Goal: Information Seeking & Learning: Learn about a topic

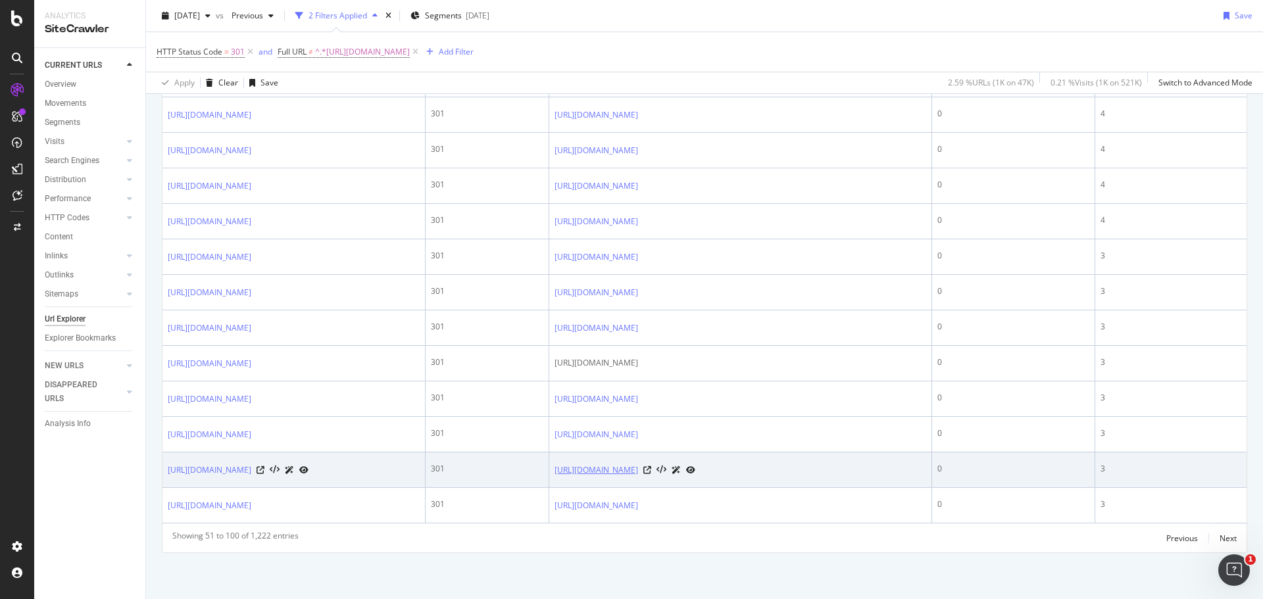
scroll to position [2626, 0]
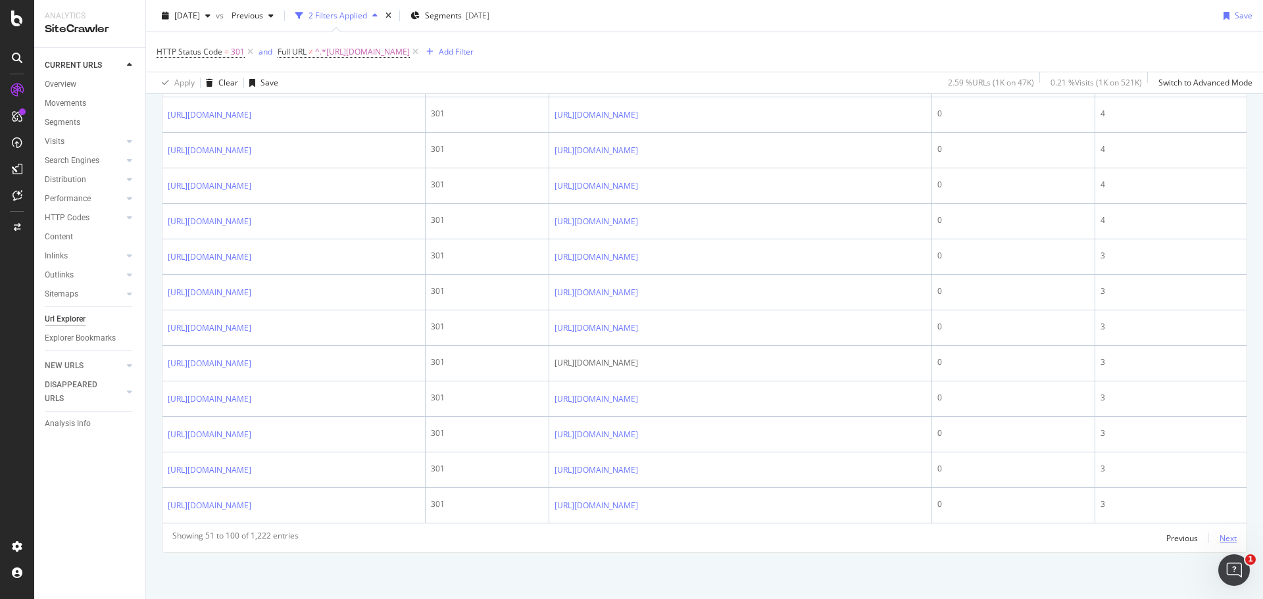
click at [1220, 536] on div "Next" at bounding box center [1228, 538] width 17 height 11
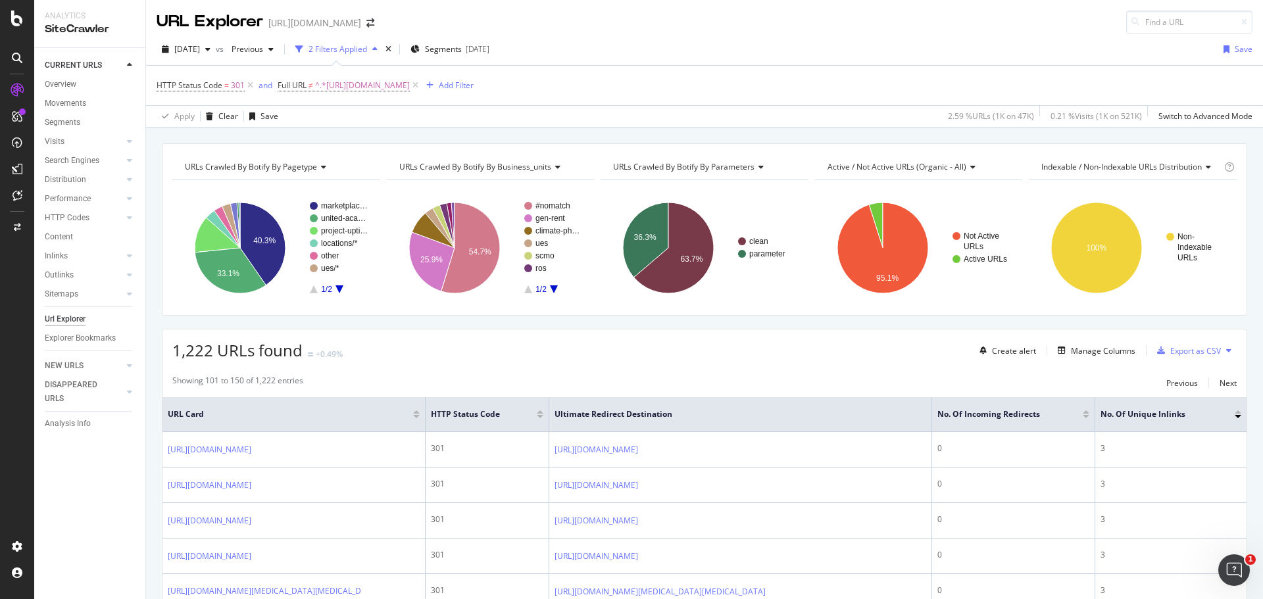
scroll to position [1483, 0]
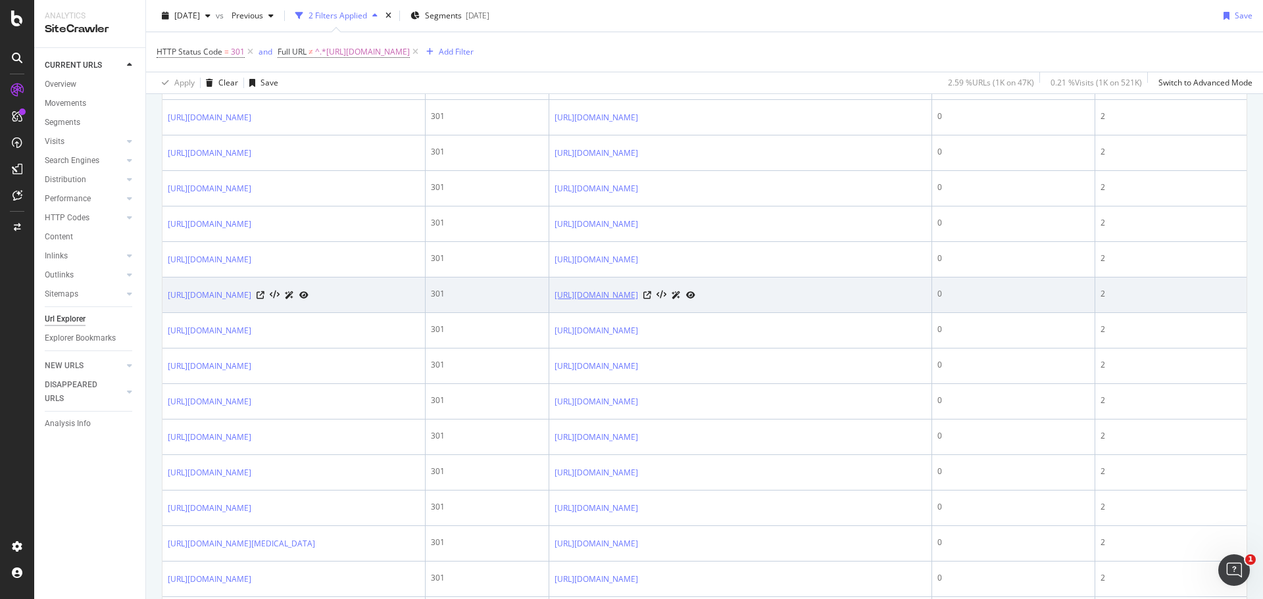
scroll to position [1516, 0]
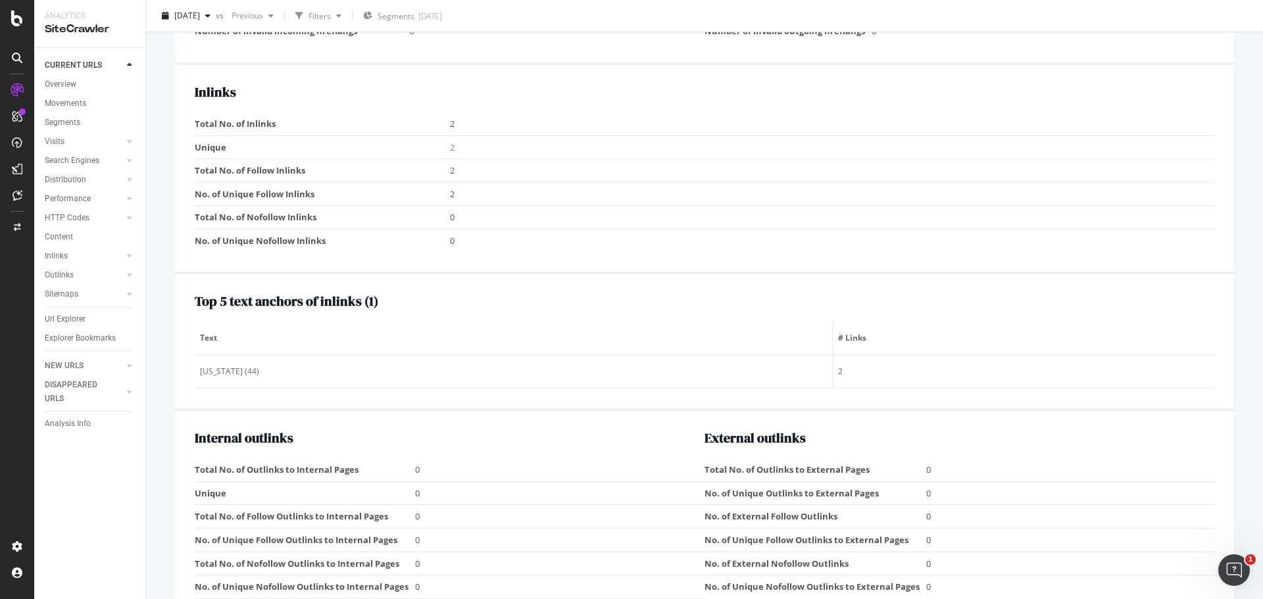
scroll to position [1250, 0]
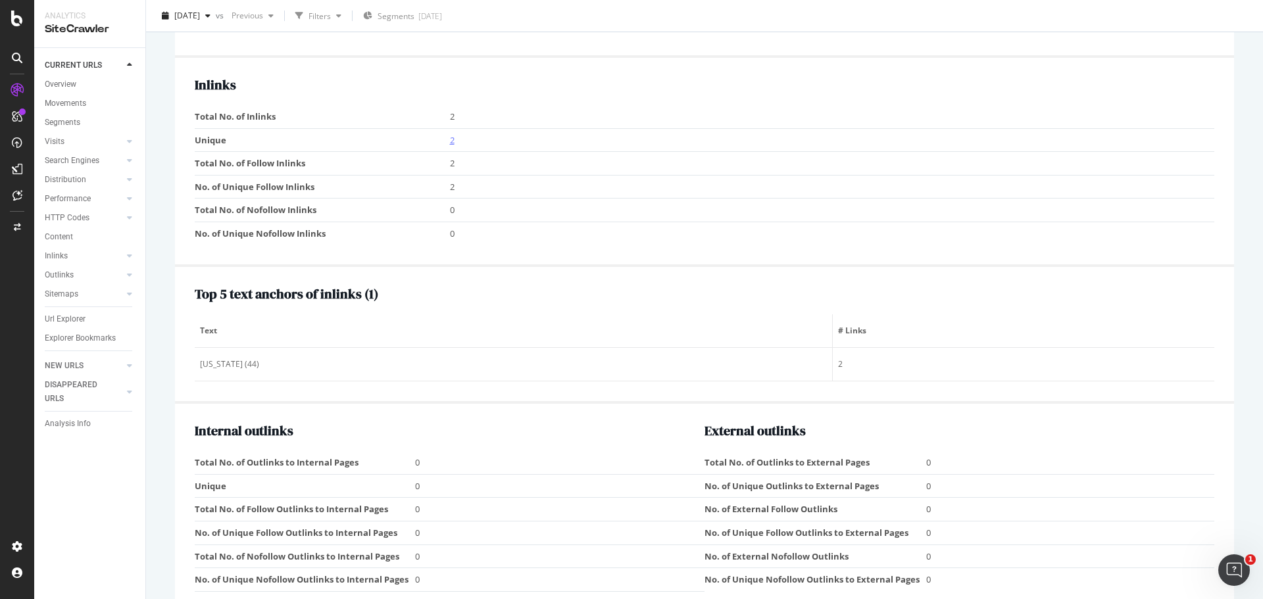
click at [450, 140] on link "2" at bounding box center [452, 140] width 5 height 12
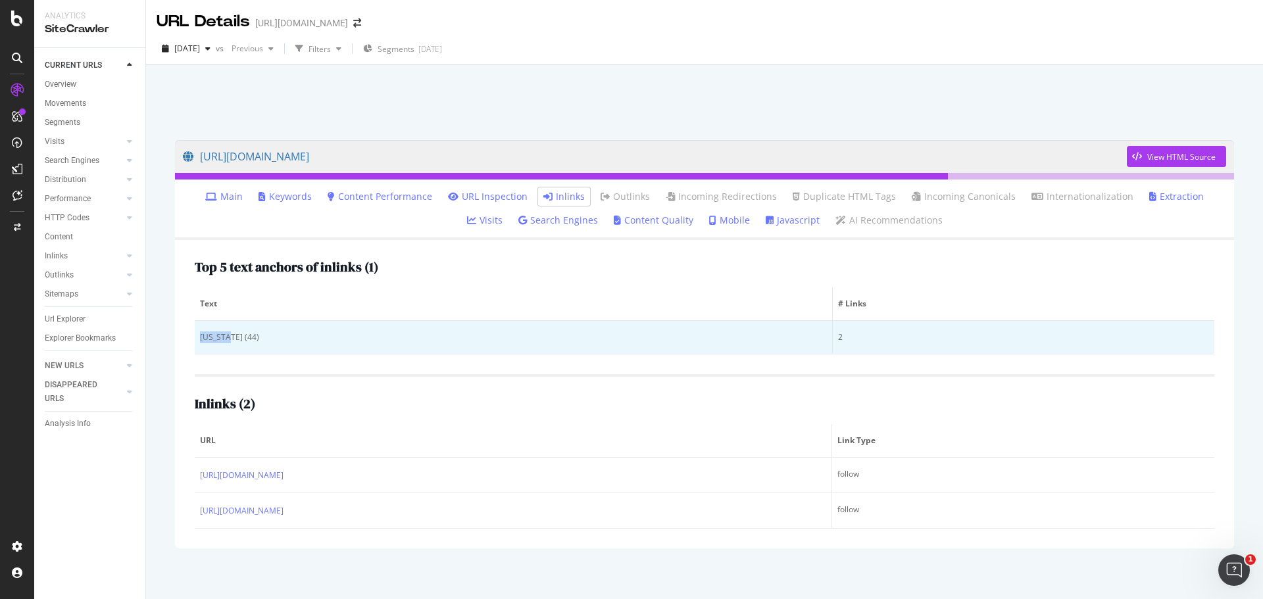
drag, startPoint x: 197, startPoint y: 336, endPoint x: 231, endPoint y: 336, distance: 34.2
click at [231, 336] on td "[US_STATE] (44)" at bounding box center [514, 338] width 638 height 34
copy div "[US_STATE]"
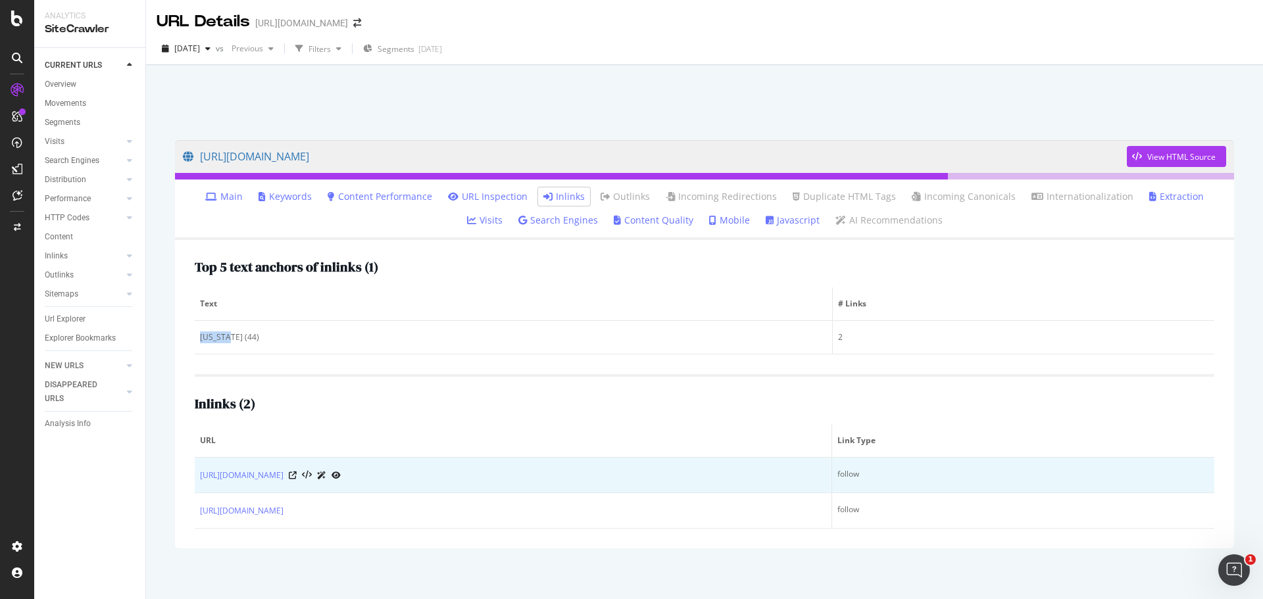
scroll to position [9, 0]
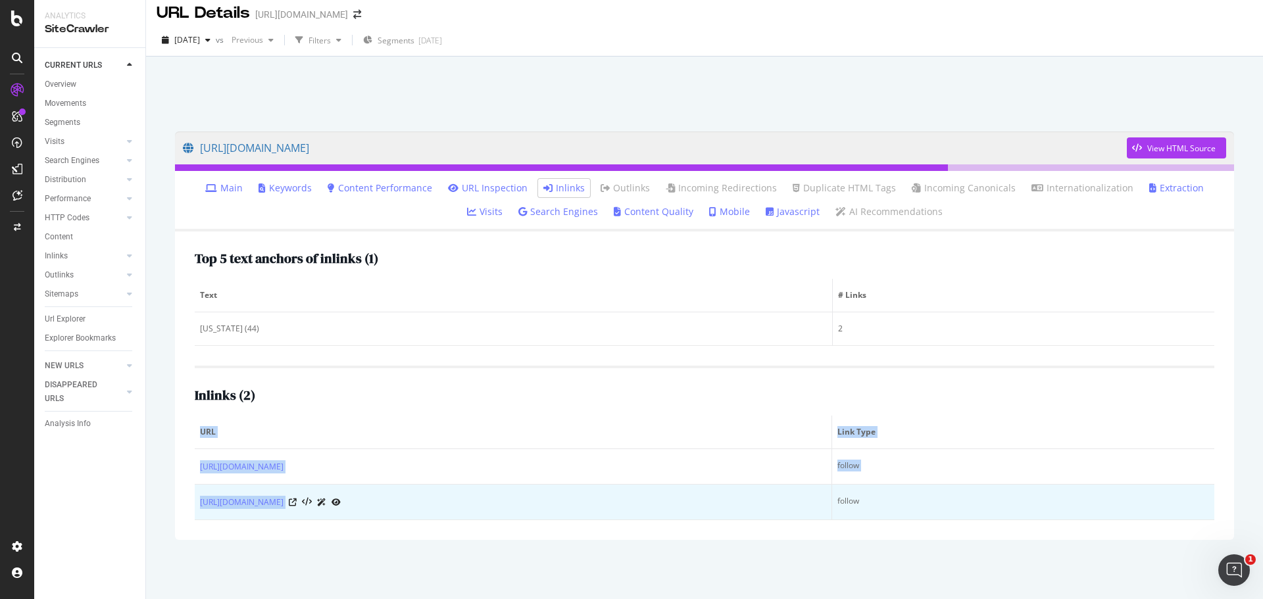
drag, startPoint x: 195, startPoint y: 461, endPoint x: 401, endPoint y: 513, distance: 212.4
click at [401, 513] on div "Top 5 text anchors of inlinks ( 1 ) Text # Links [US_STATE] (44) 2 Inlinks ( 2 …" at bounding box center [704, 386] width 1059 height 309
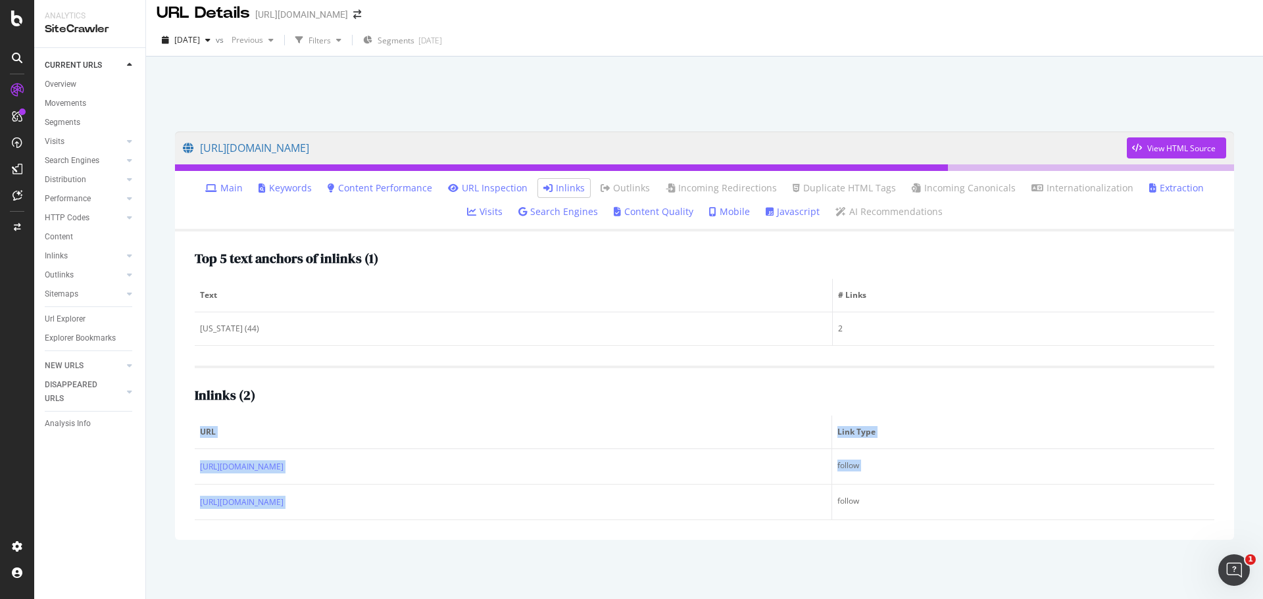
drag, startPoint x: 352, startPoint y: 505, endPoint x: 249, endPoint y: 534, distance: 106.6
click at [247, 534] on div "Top 5 text anchors of inlinks ( 1 ) Text # Links [US_STATE] (44) 2 Inlinks ( 2 …" at bounding box center [704, 386] width 1059 height 309
click at [390, 539] on div "Top 5 text anchors of inlinks ( 1 ) Text # Links [US_STATE] (44) 2 Inlinks ( 2 …" at bounding box center [704, 386] width 1059 height 309
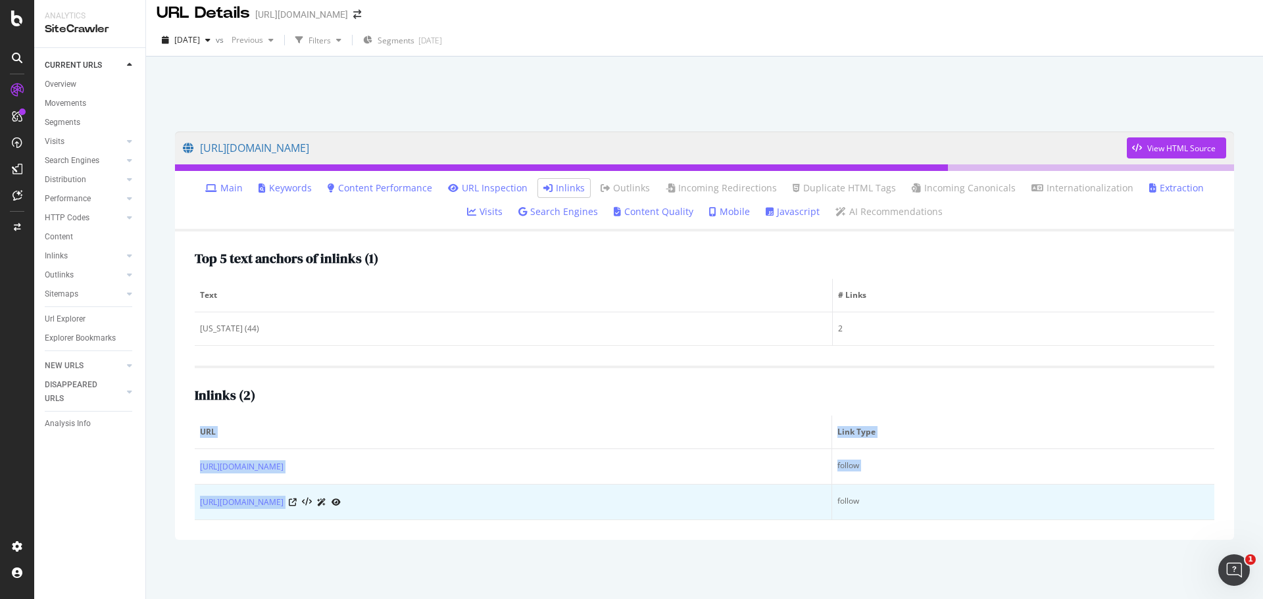
click at [397, 514] on td "[URL][DOMAIN_NAME]" at bounding box center [514, 503] width 638 height 36
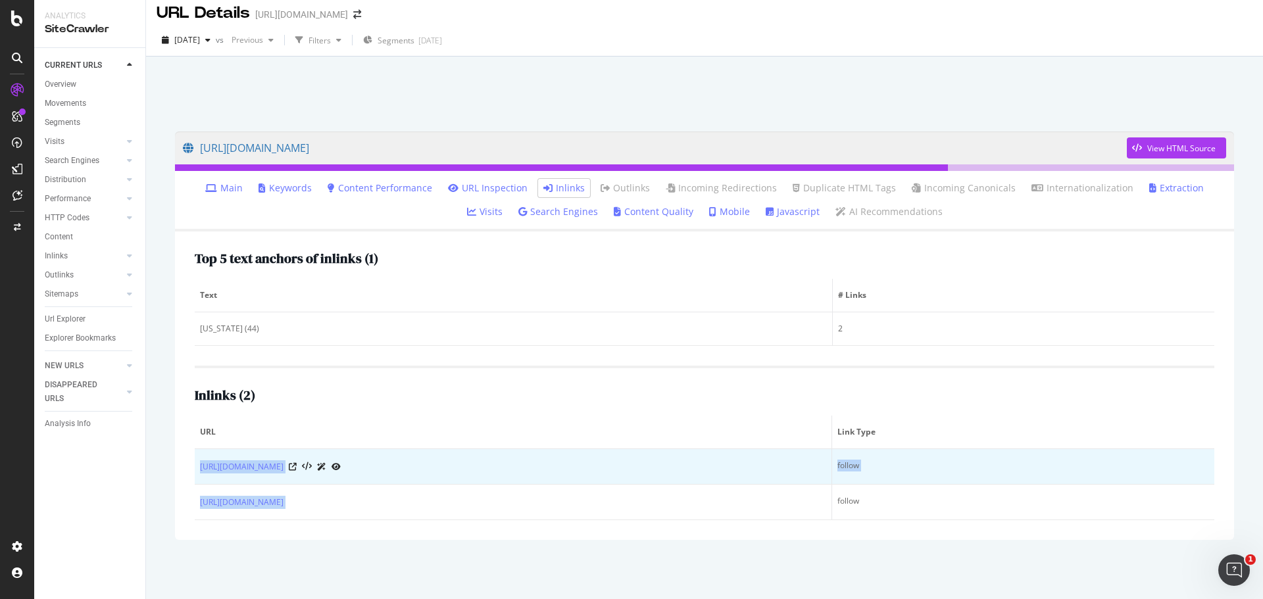
drag, startPoint x: 391, startPoint y: 513, endPoint x: 199, endPoint y: 466, distance: 198.3
click at [199, 466] on tbody "[URL][DOMAIN_NAME] follow [URL][DOMAIN_NAME] follow" at bounding box center [705, 484] width 1020 height 71
copy tbody "[URL][DOMAIN_NAME] follow [URL][DOMAIN_NAME]"
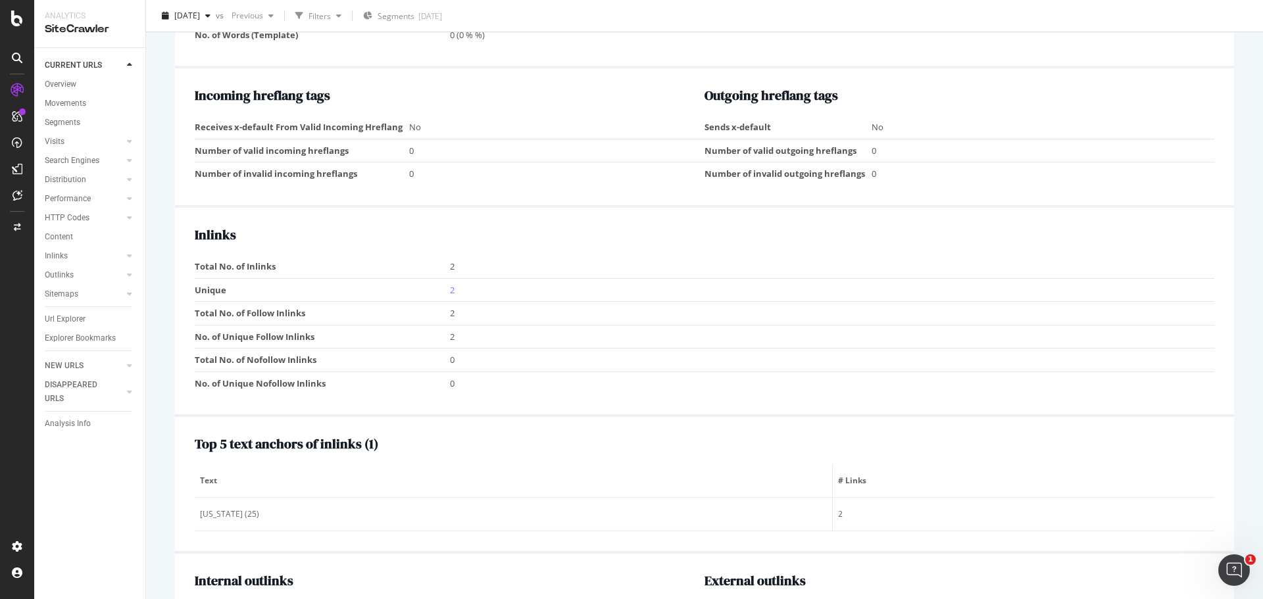
scroll to position [1118, 0]
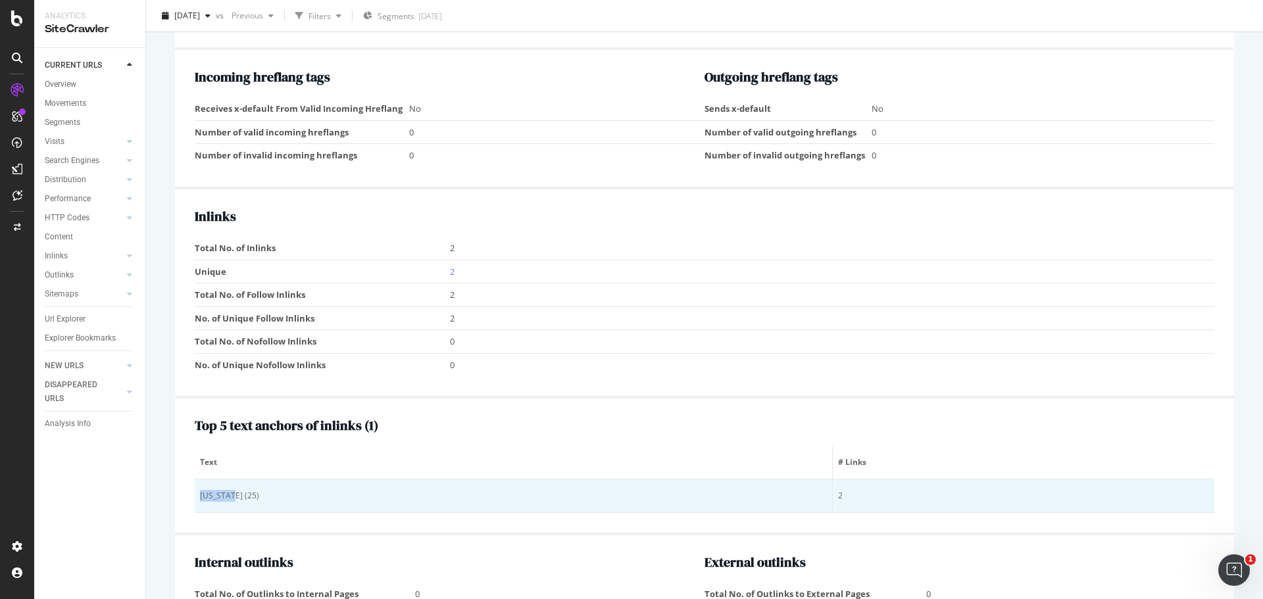
drag, startPoint x: 197, startPoint y: 493, endPoint x: 234, endPoint y: 492, distance: 37.5
click at [234, 492] on td "Colorado (25)" at bounding box center [514, 497] width 638 height 34
copy div "Colorado"
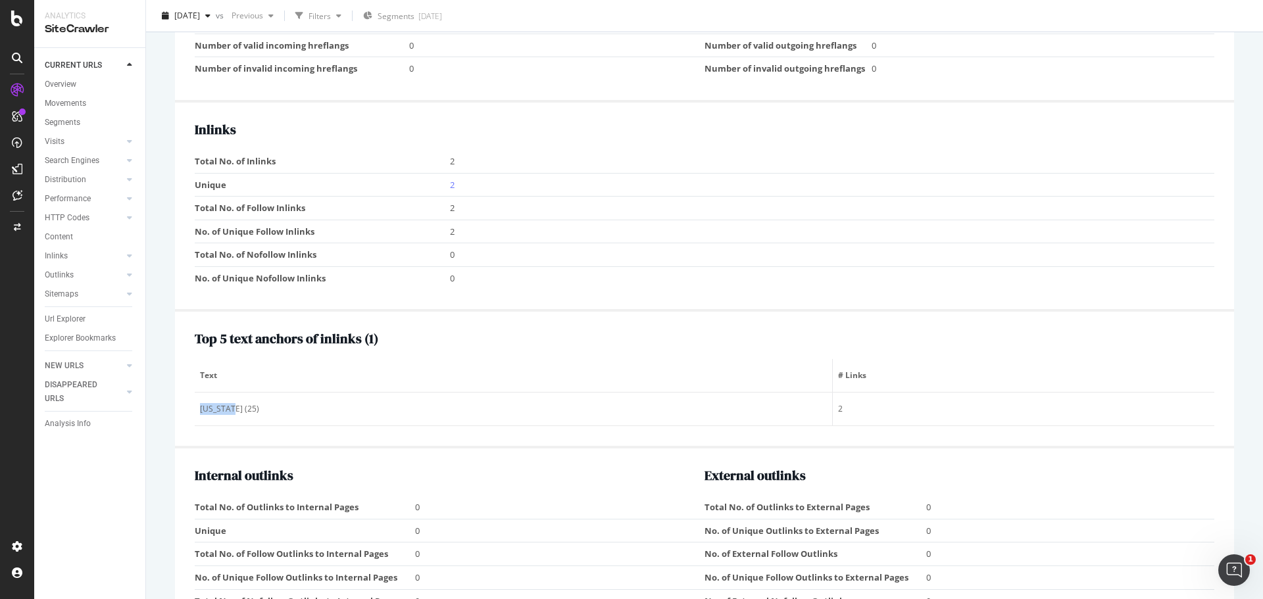
scroll to position [1184, 0]
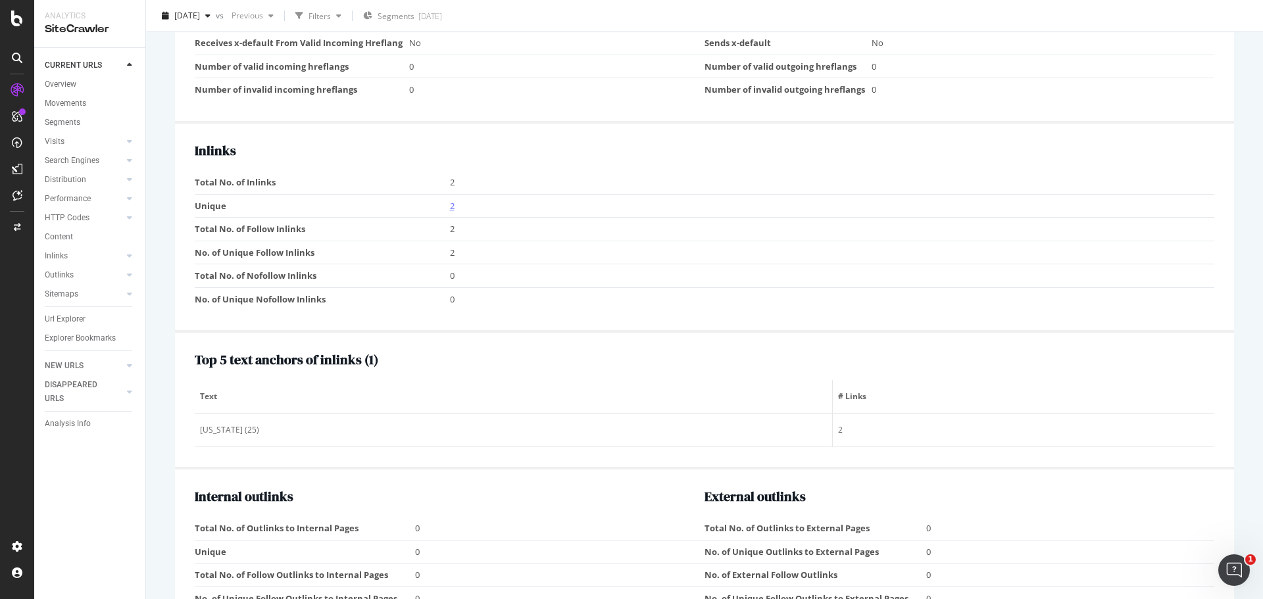
click at [450, 207] on link "2" at bounding box center [452, 206] width 5 height 12
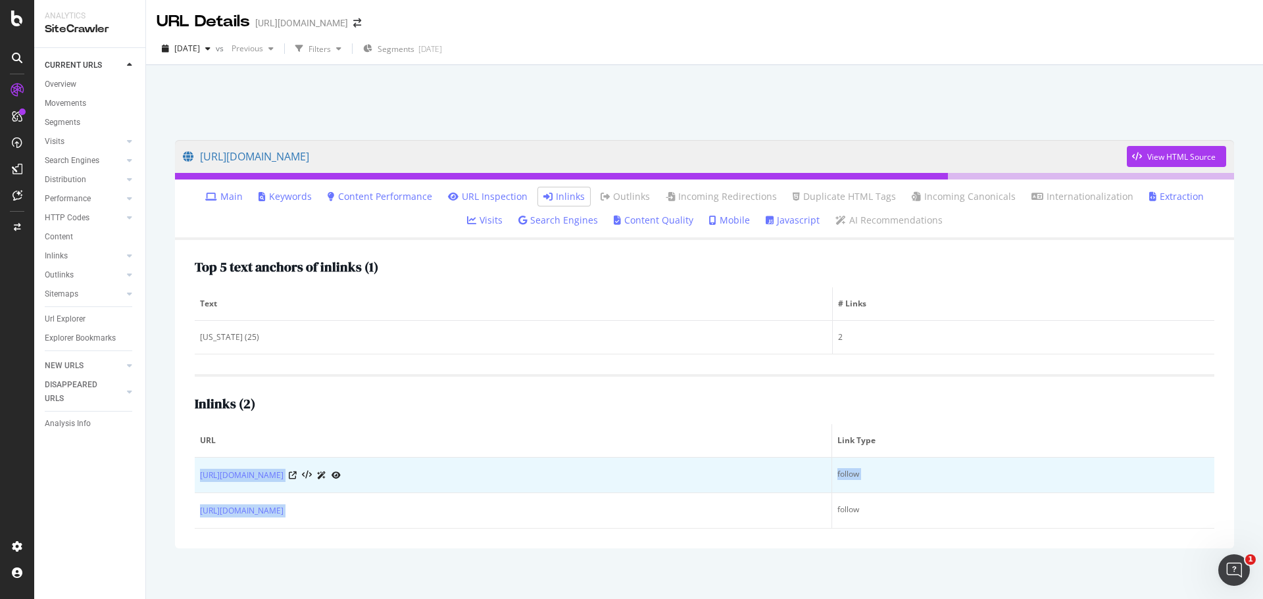
drag, startPoint x: 391, startPoint y: 518, endPoint x: 199, endPoint y: 478, distance: 197.0
click at [199, 478] on tbody "[URL][DOMAIN_NAME] follow [URL][DOMAIN_NAME] follow" at bounding box center [705, 493] width 1020 height 71
copy tbody "[URL][DOMAIN_NAME] follow [URL][DOMAIN_NAME]"
